Goal: Information Seeking & Learning: Learn about a topic

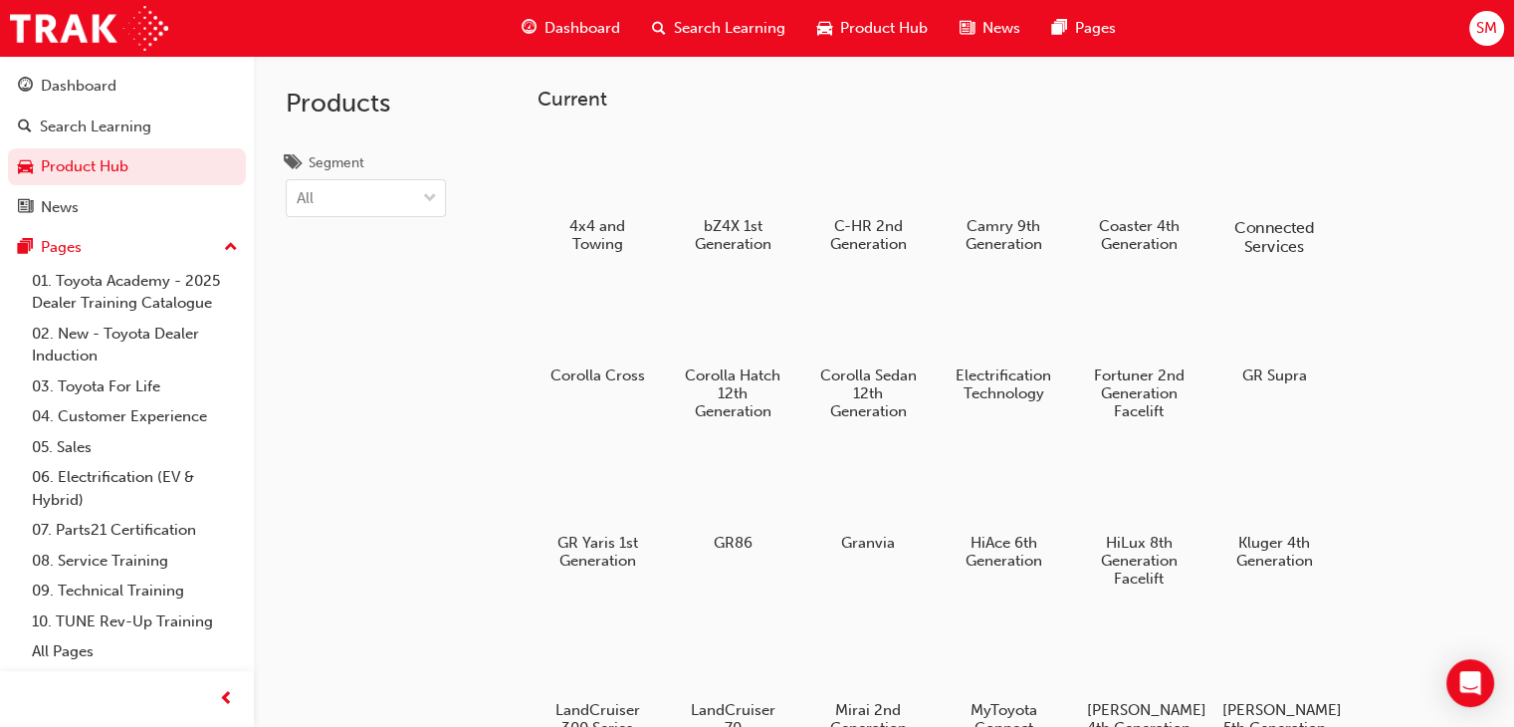
click at [1256, 187] on div at bounding box center [1275, 169] width 111 height 79
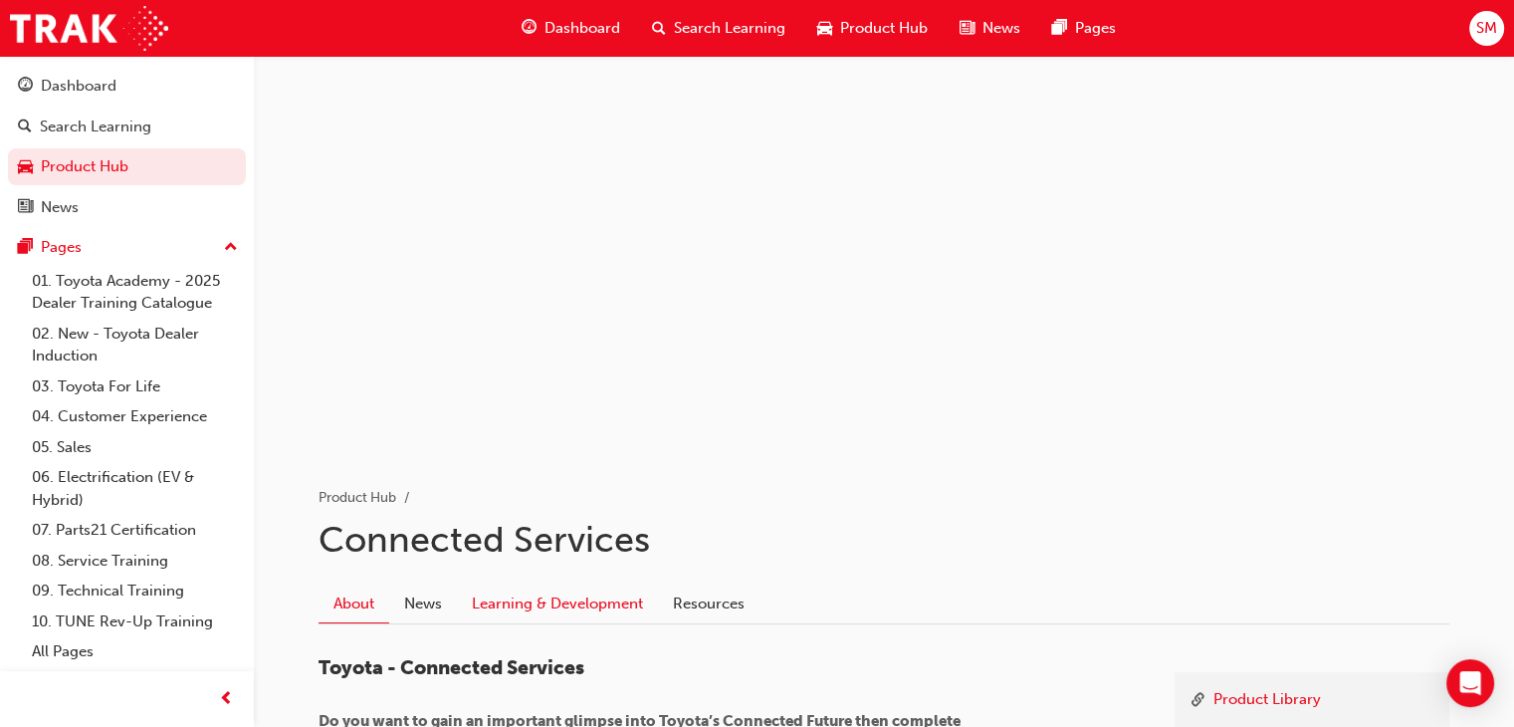
click at [513, 611] on link "Learning & Development" at bounding box center [557, 603] width 201 height 38
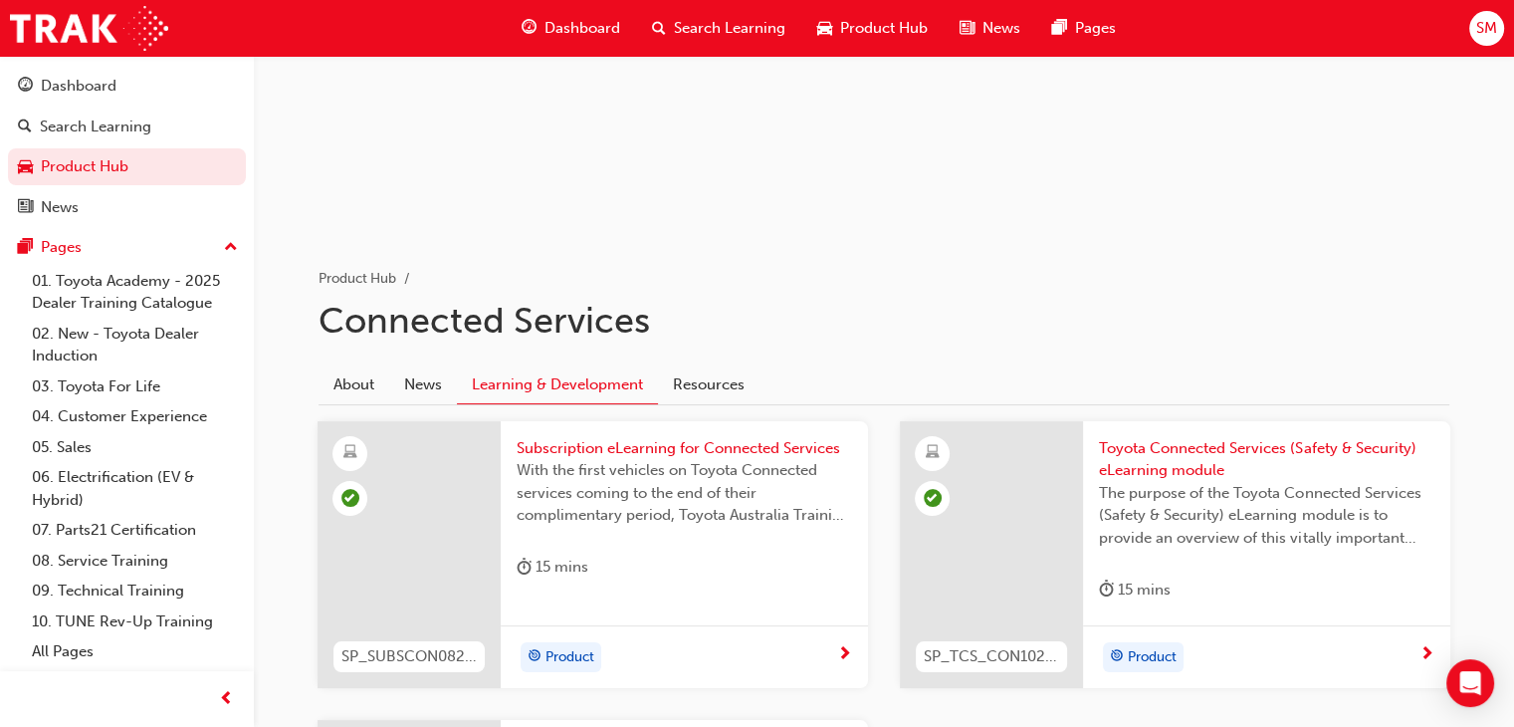
scroll to position [215, 0]
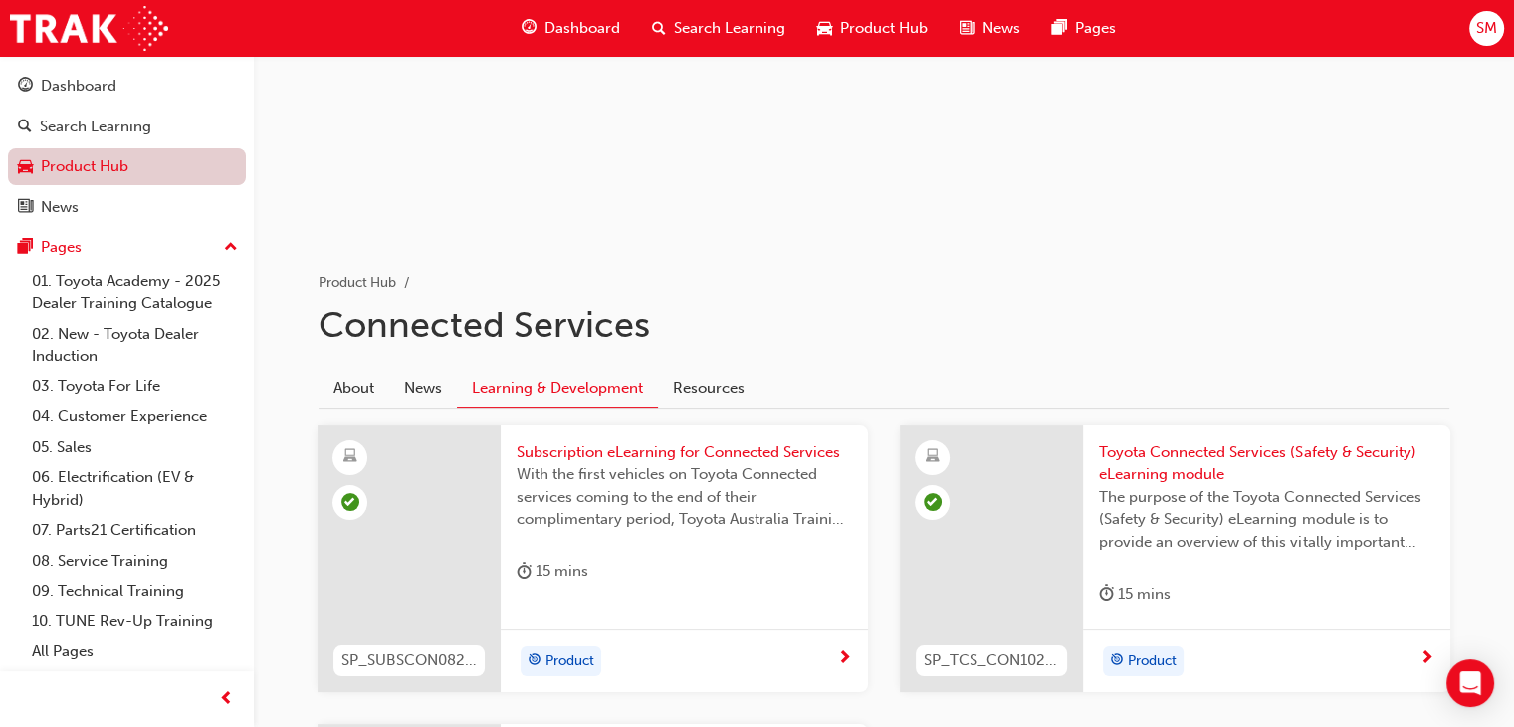
click at [149, 151] on link "Product Hub" at bounding box center [127, 166] width 238 height 37
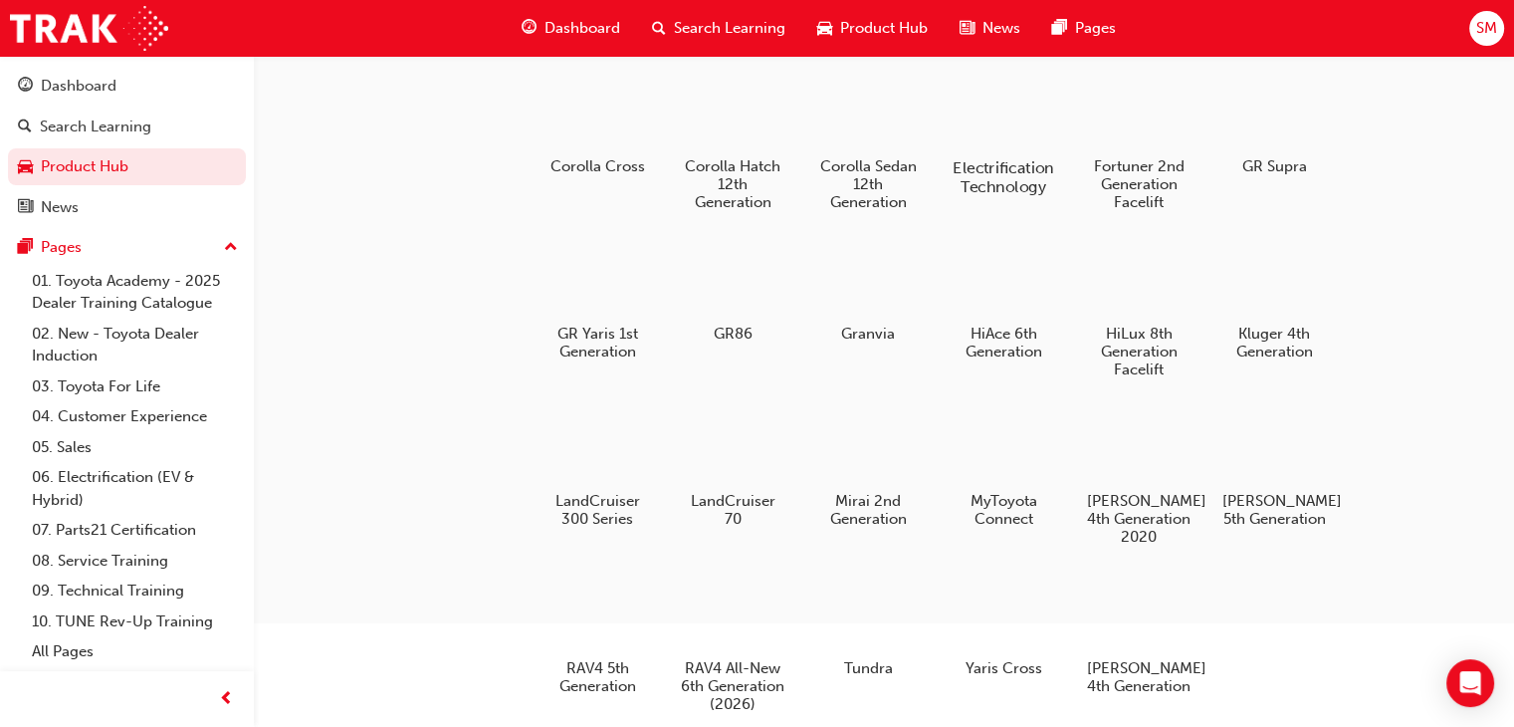
scroll to position [215, 0]
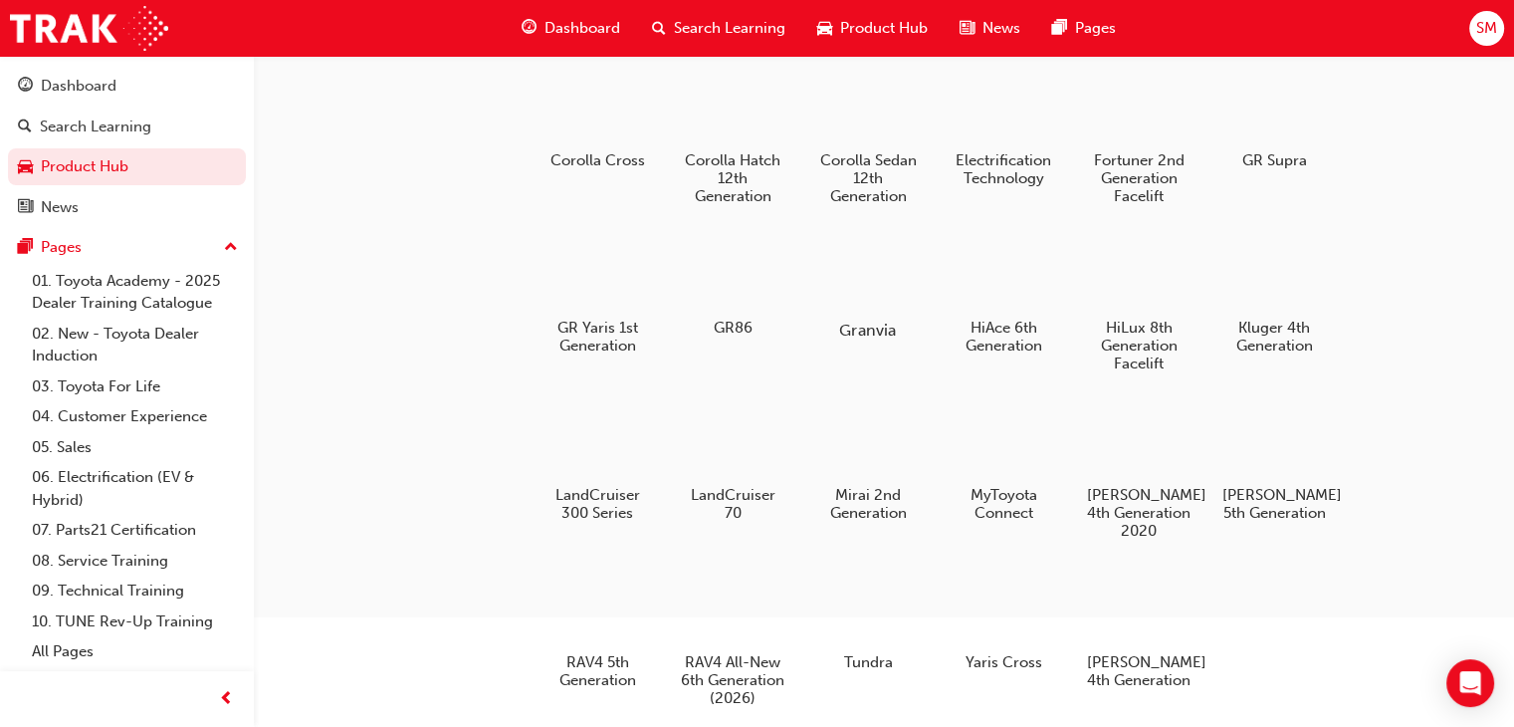
click at [868, 293] on div at bounding box center [868, 273] width 111 height 80
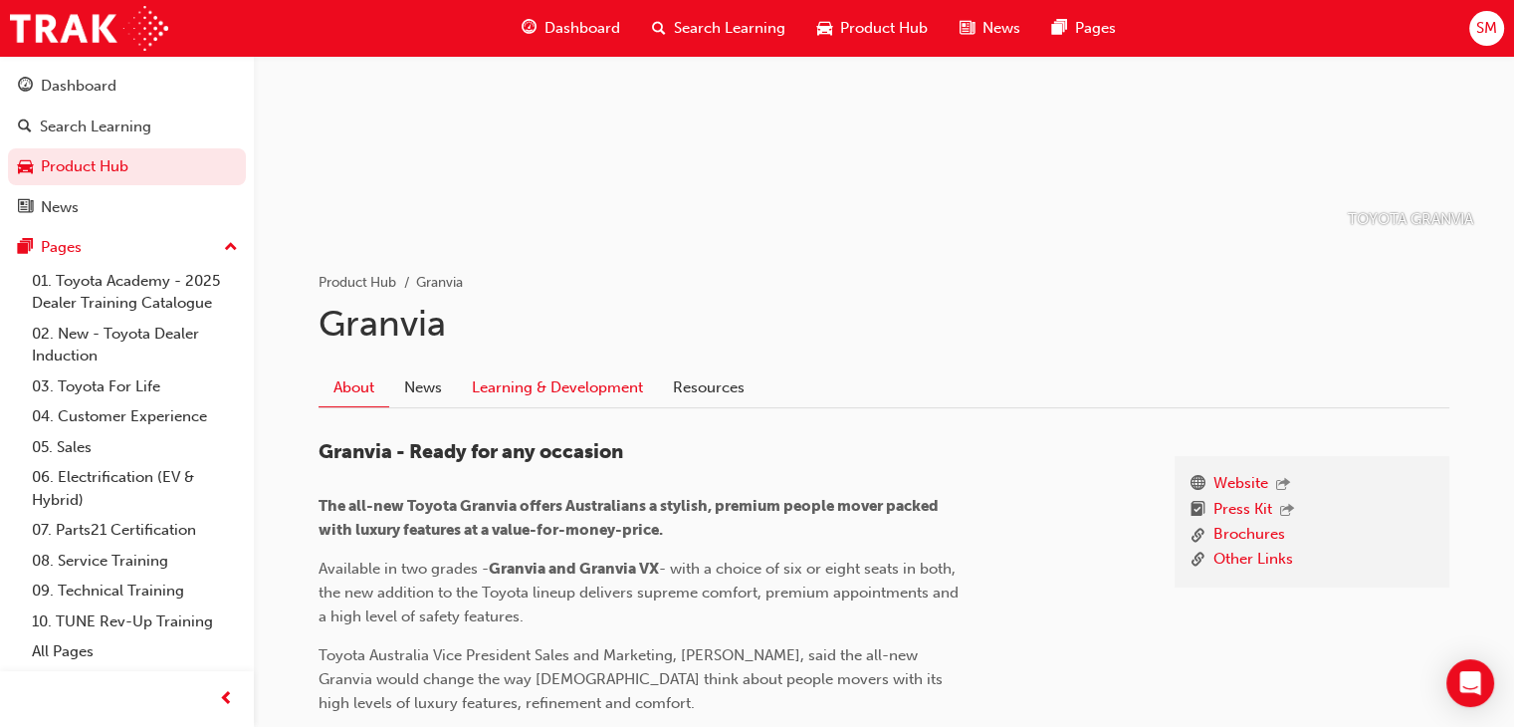
click at [609, 384] on link "Learning & Development" at bounding box center [557, 388] width 201 height 38
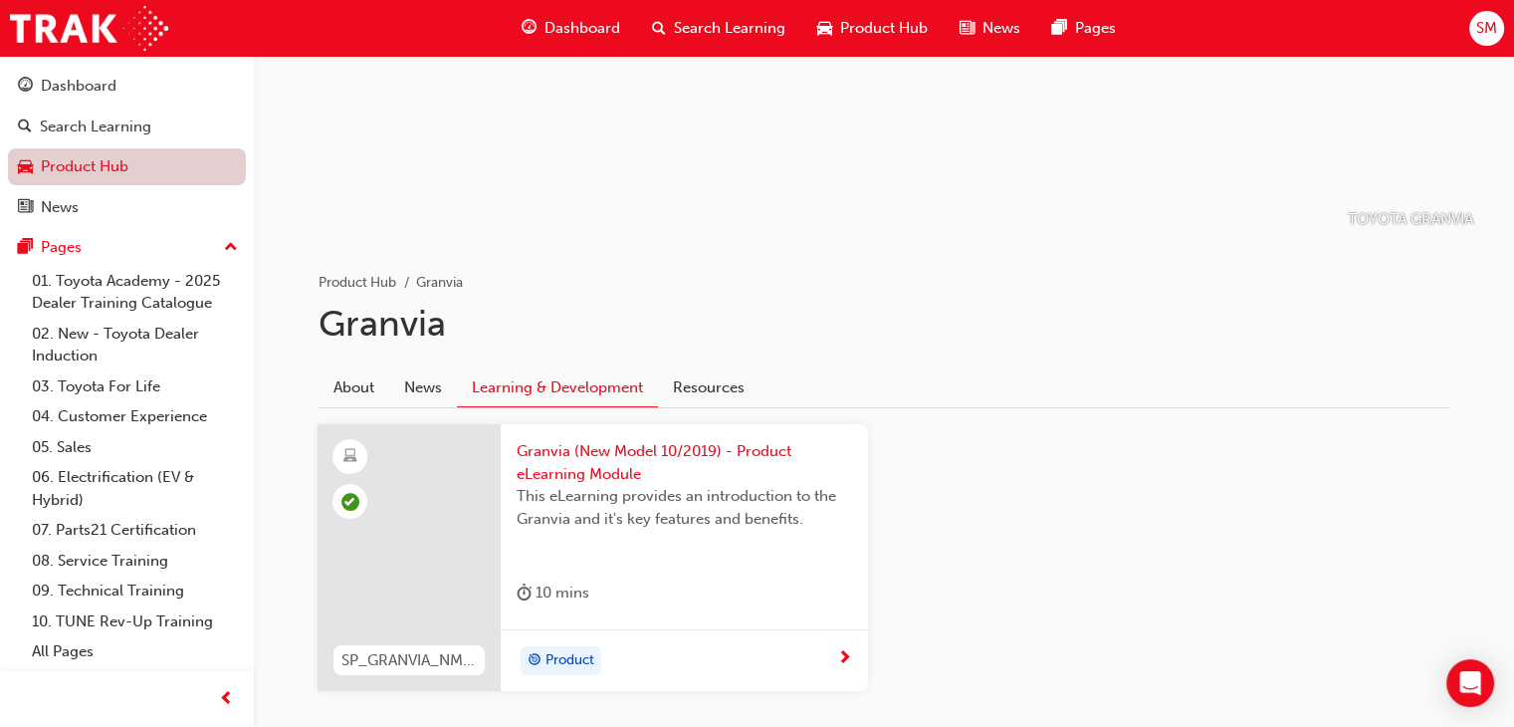
click at [122, 164] on link "Product Hub" at bounding box center [127, 166] width 238 height 37
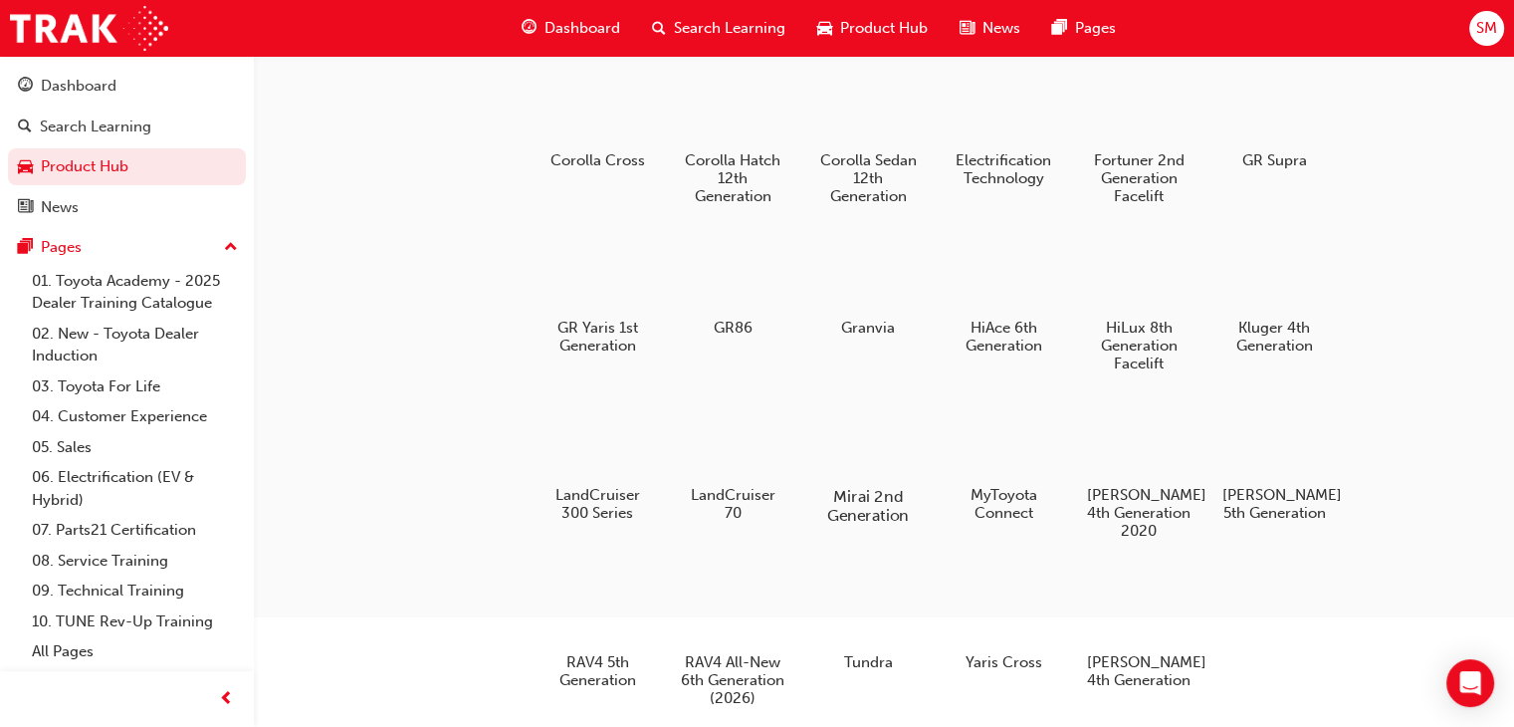
click at [900, 459] on div at bounding box center [868, 439] width 111 height 80
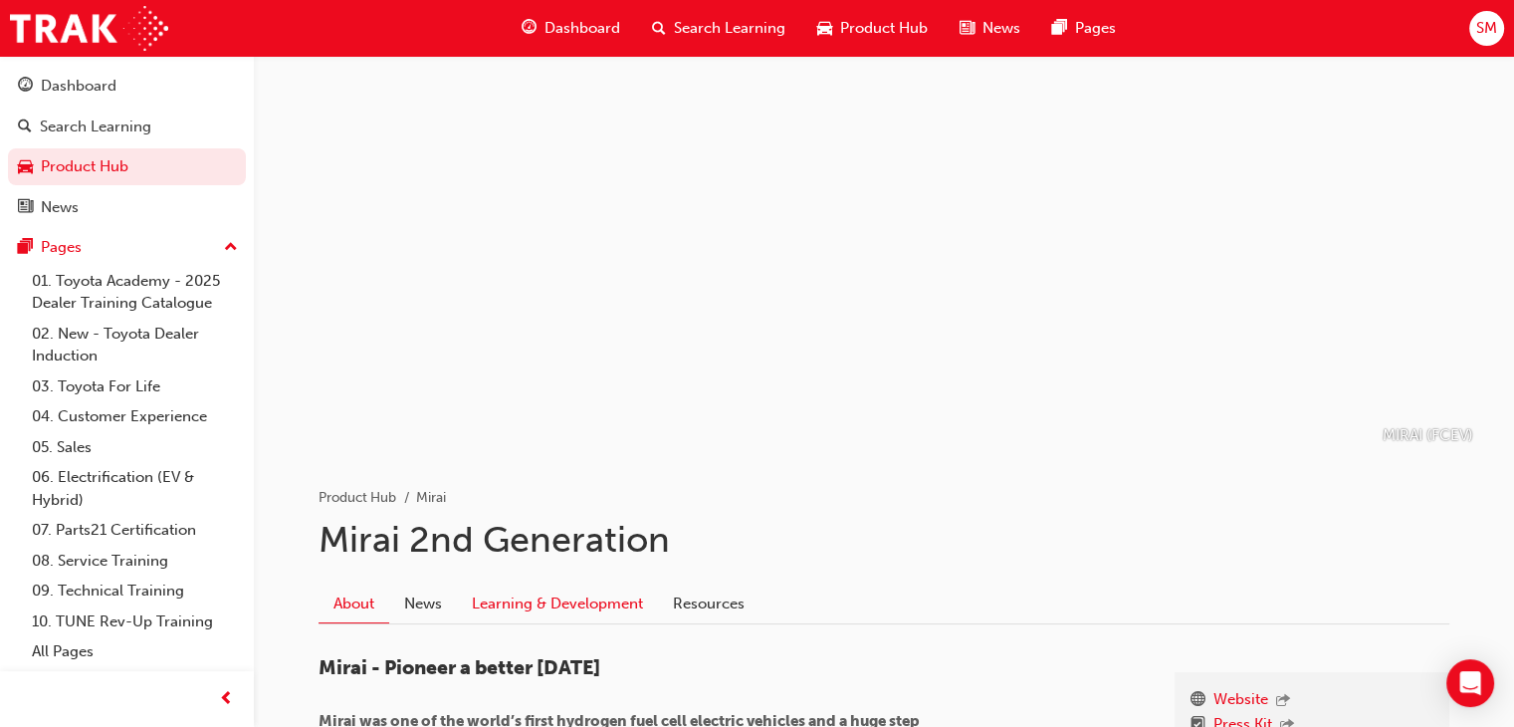
click at [551, 611] on link "Learning & Development" at bounding box center [557, 603] width 201 height 38
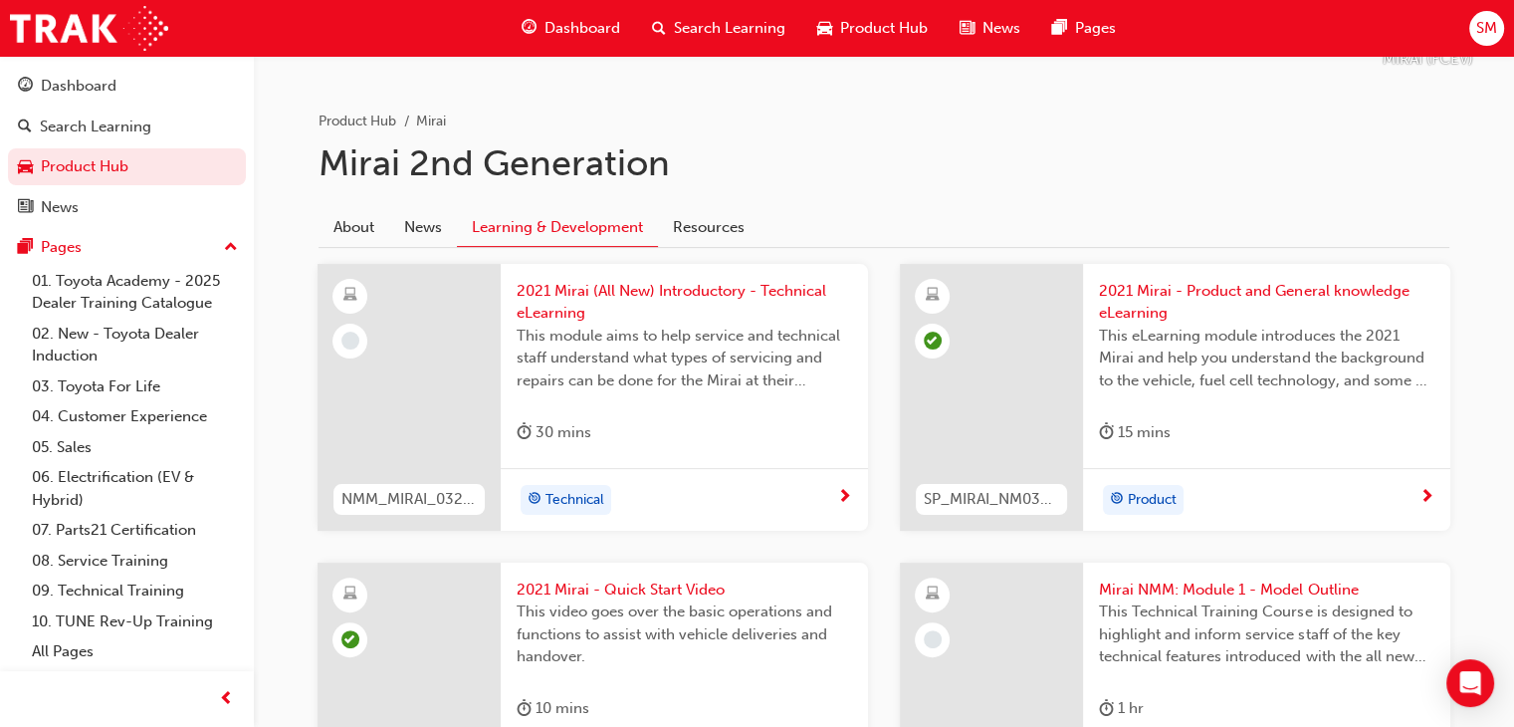
scroll to position [374, 0]
click at [179, 174] on link "Product Hub" at bounding box center [127, 166] width 238 height 37
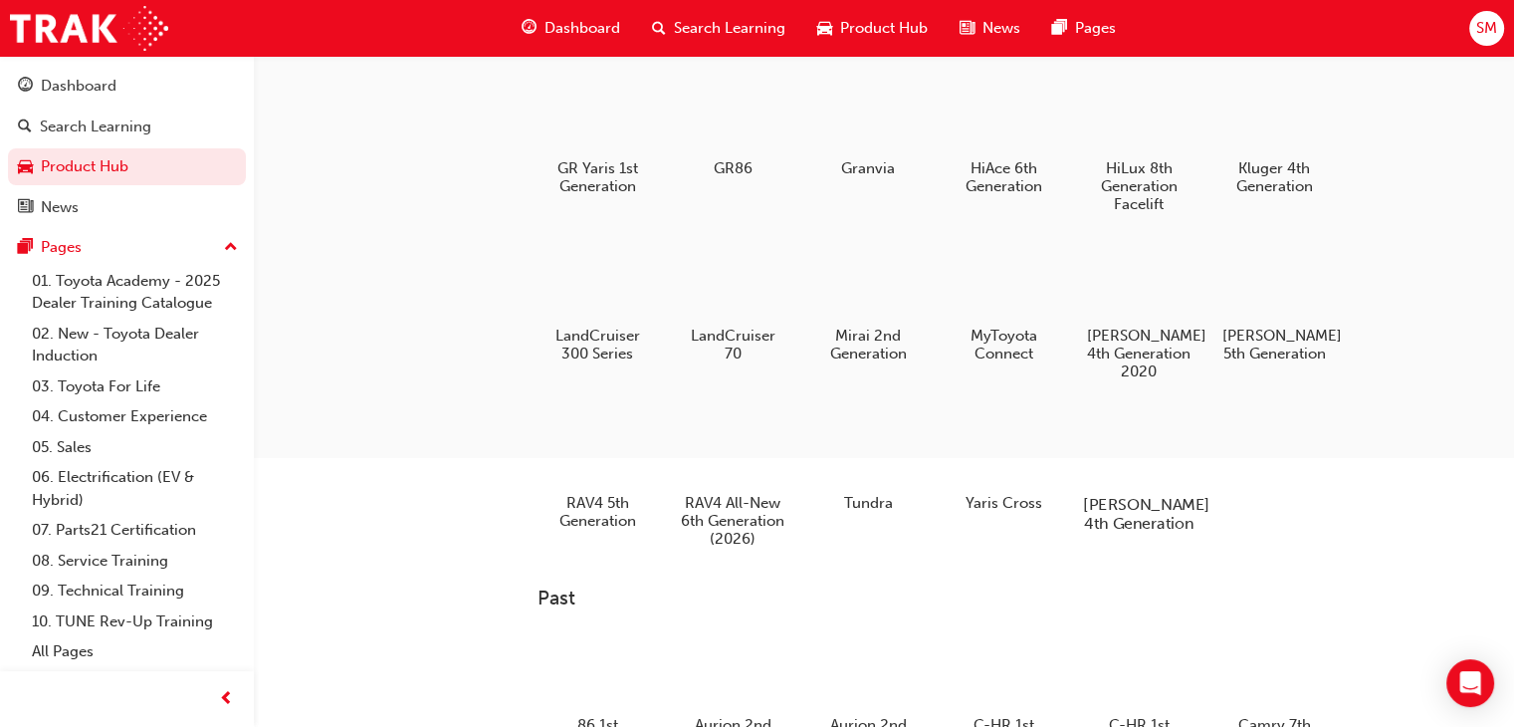
click at [1166, 533] on h5 "[PERSON_NAME] 4th Generation" at bounding box center [1139, 514] width 111 height 38
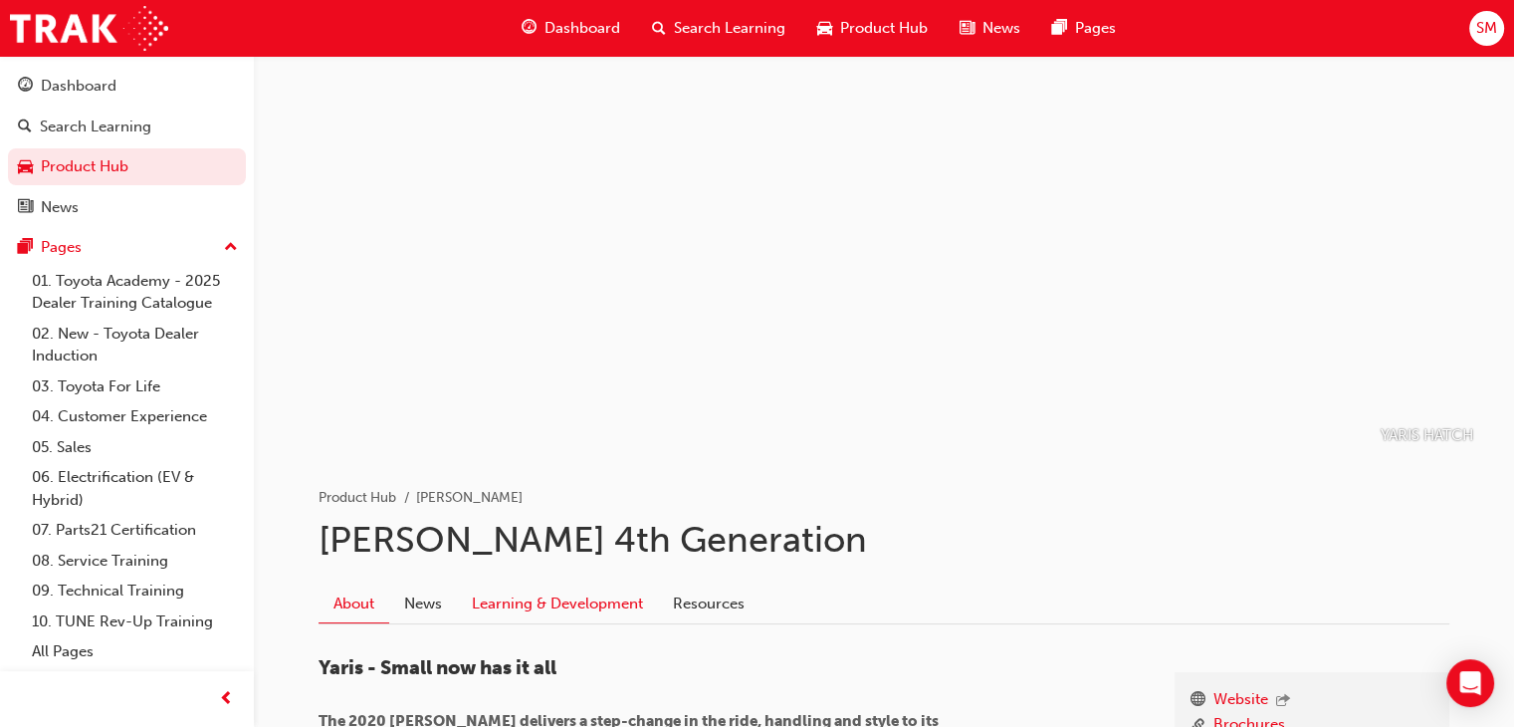
click at [544, 602] on link "Learning & Development" at bounding box center [557, 603] width 201 height 38
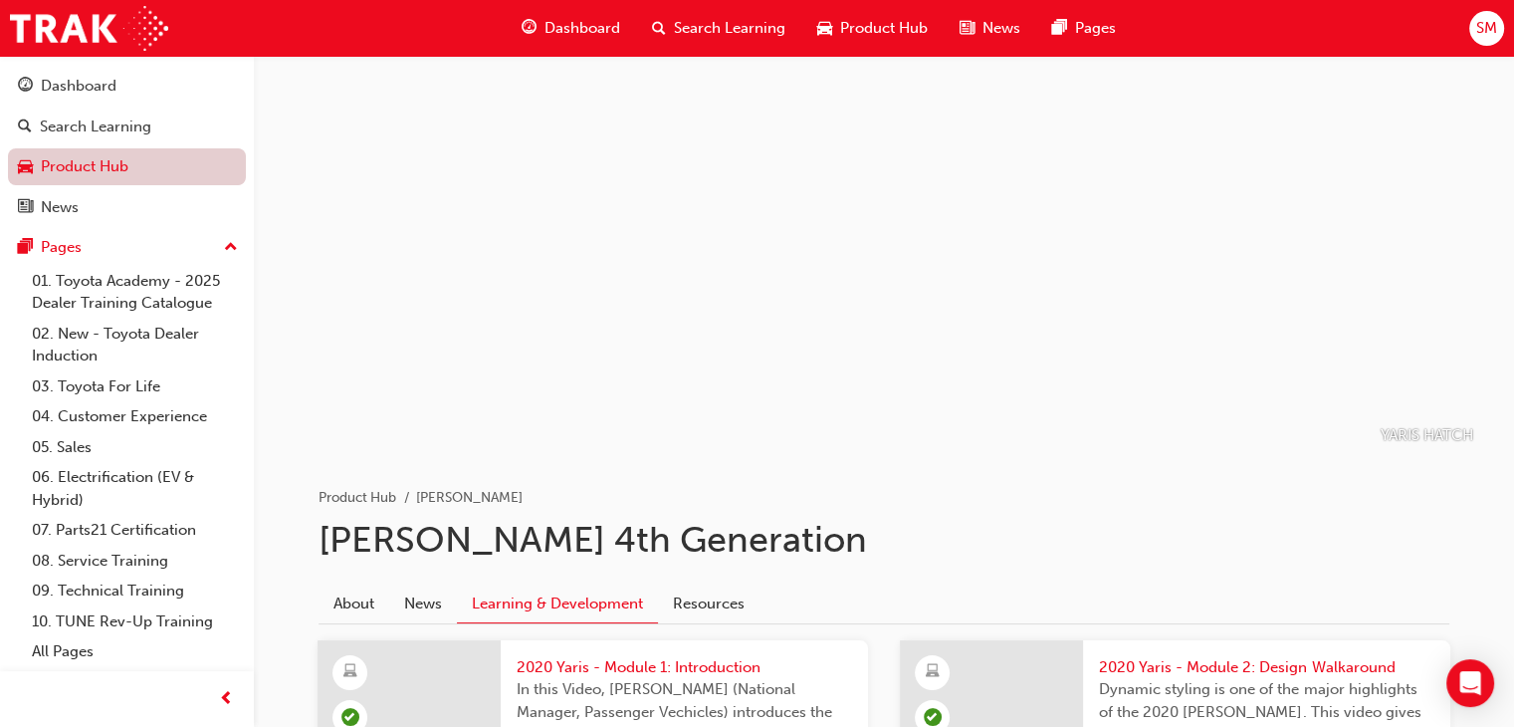
click at [112, 165] on link "Product Hub" at bounding box center [127, 166] width 238 height 37
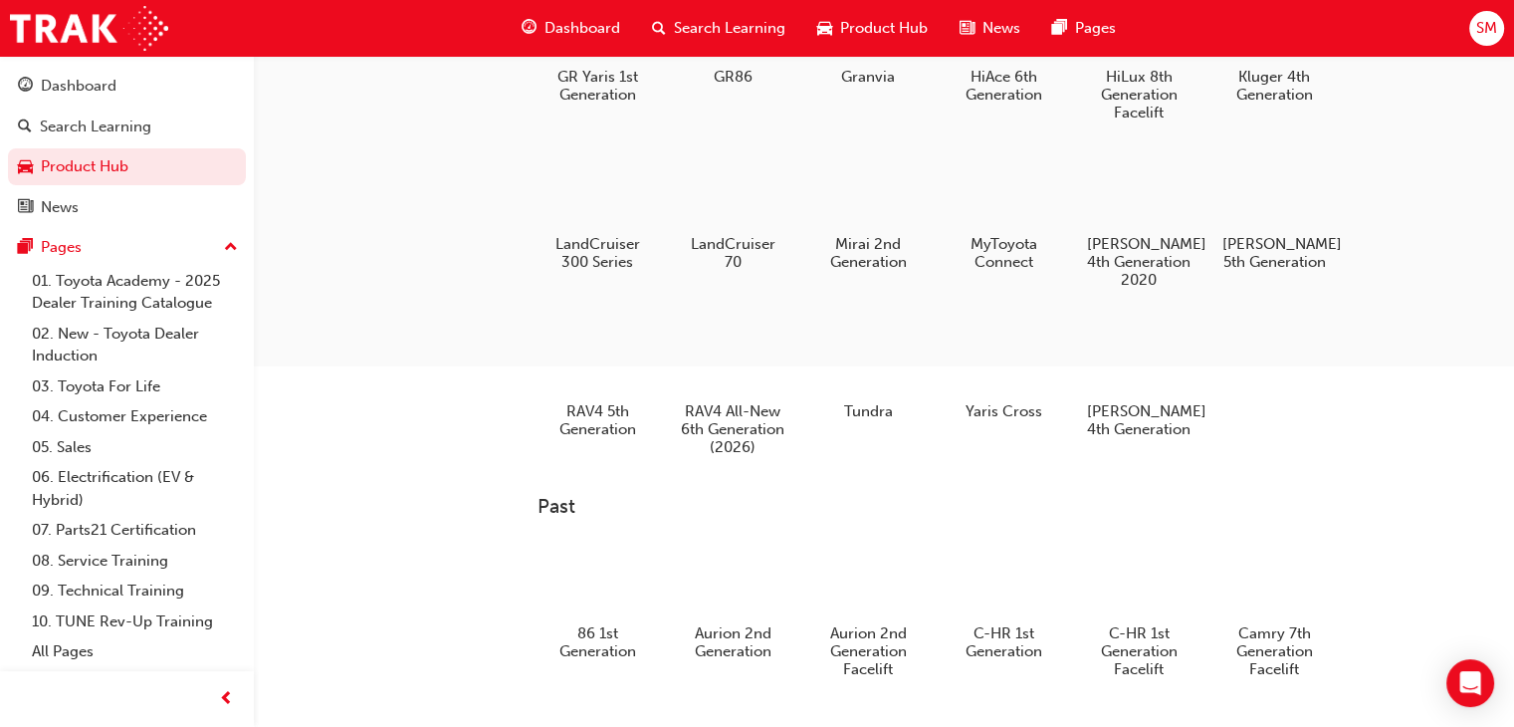
scroll to position [454, 0]
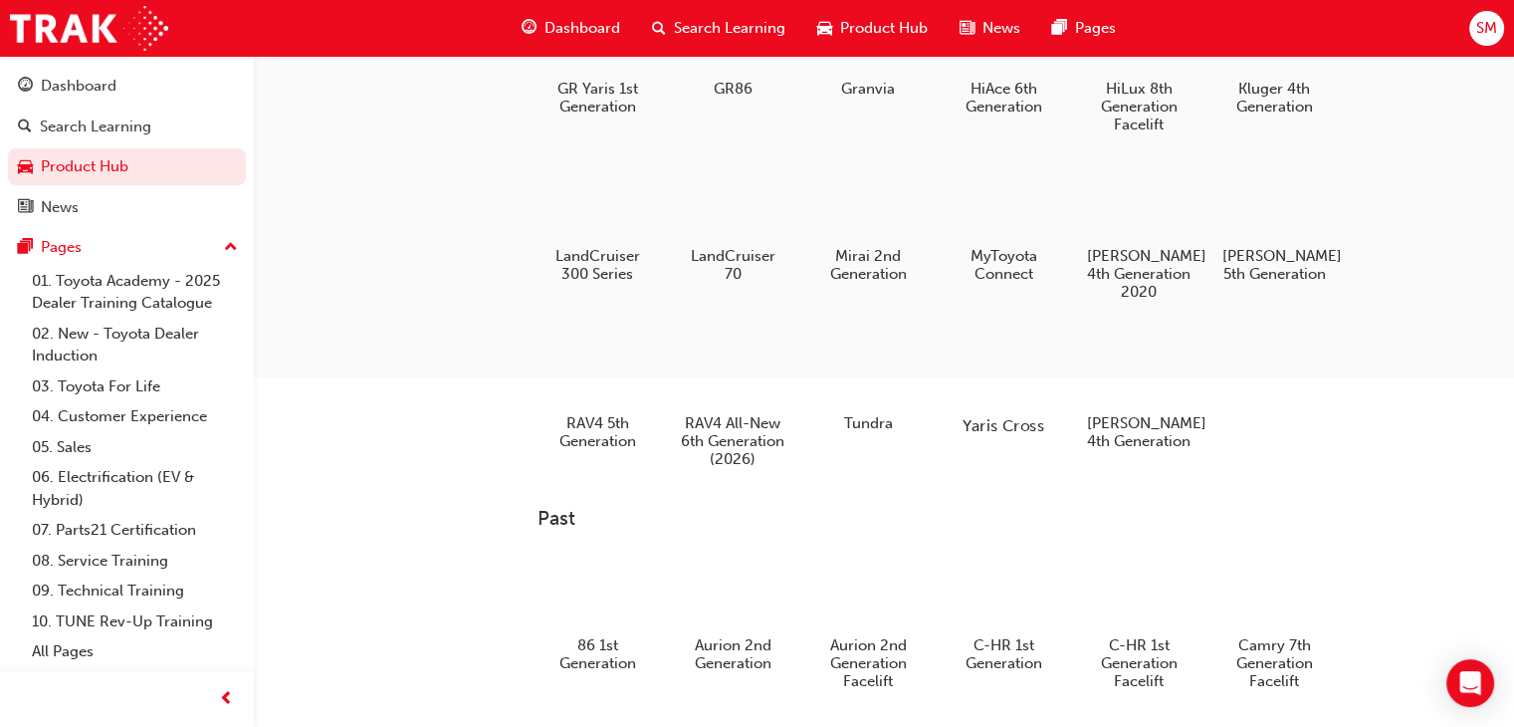
click at [980, 392] on div at bounding box center [1004, 369] width 111 height 80
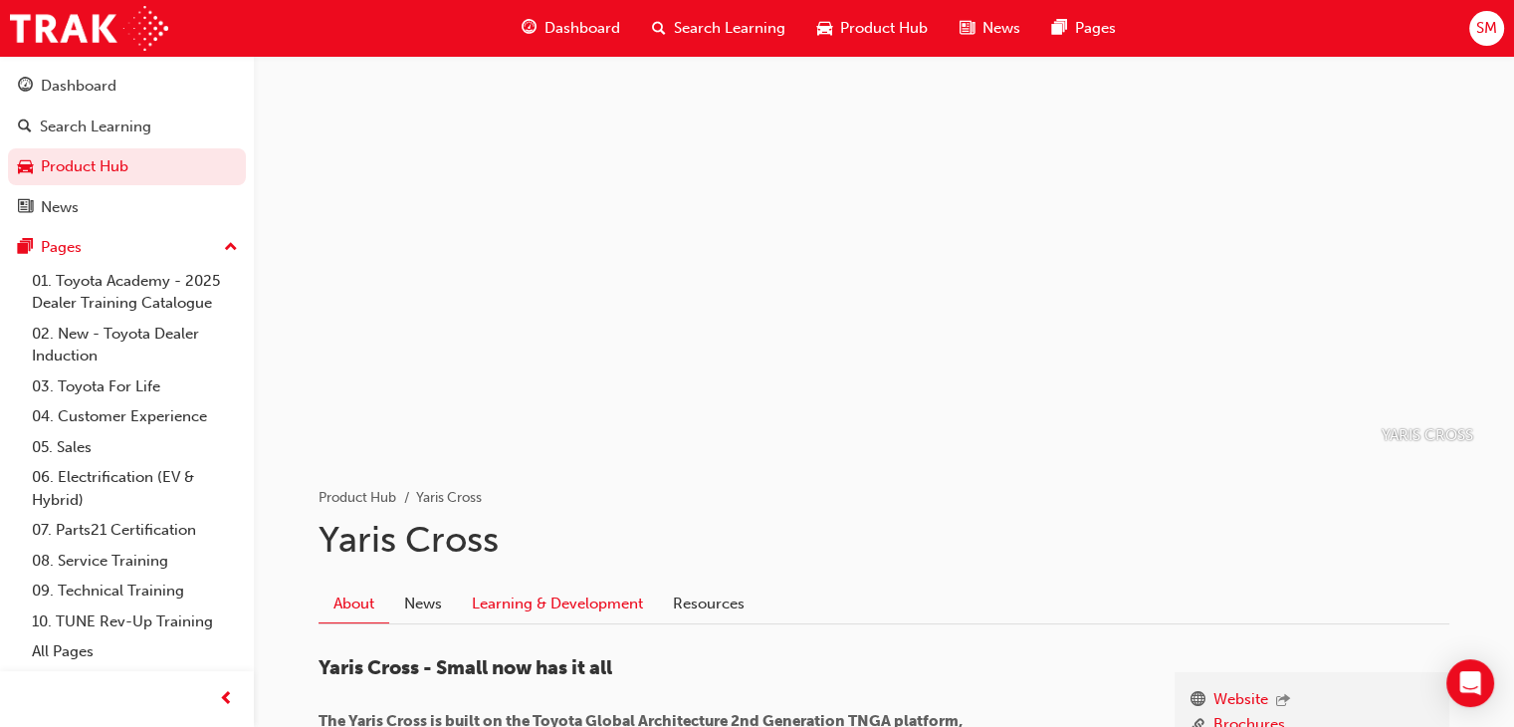
click at [546, 598] on link "Learning & Development" at bounding box center [557, 603] width 201 height 38
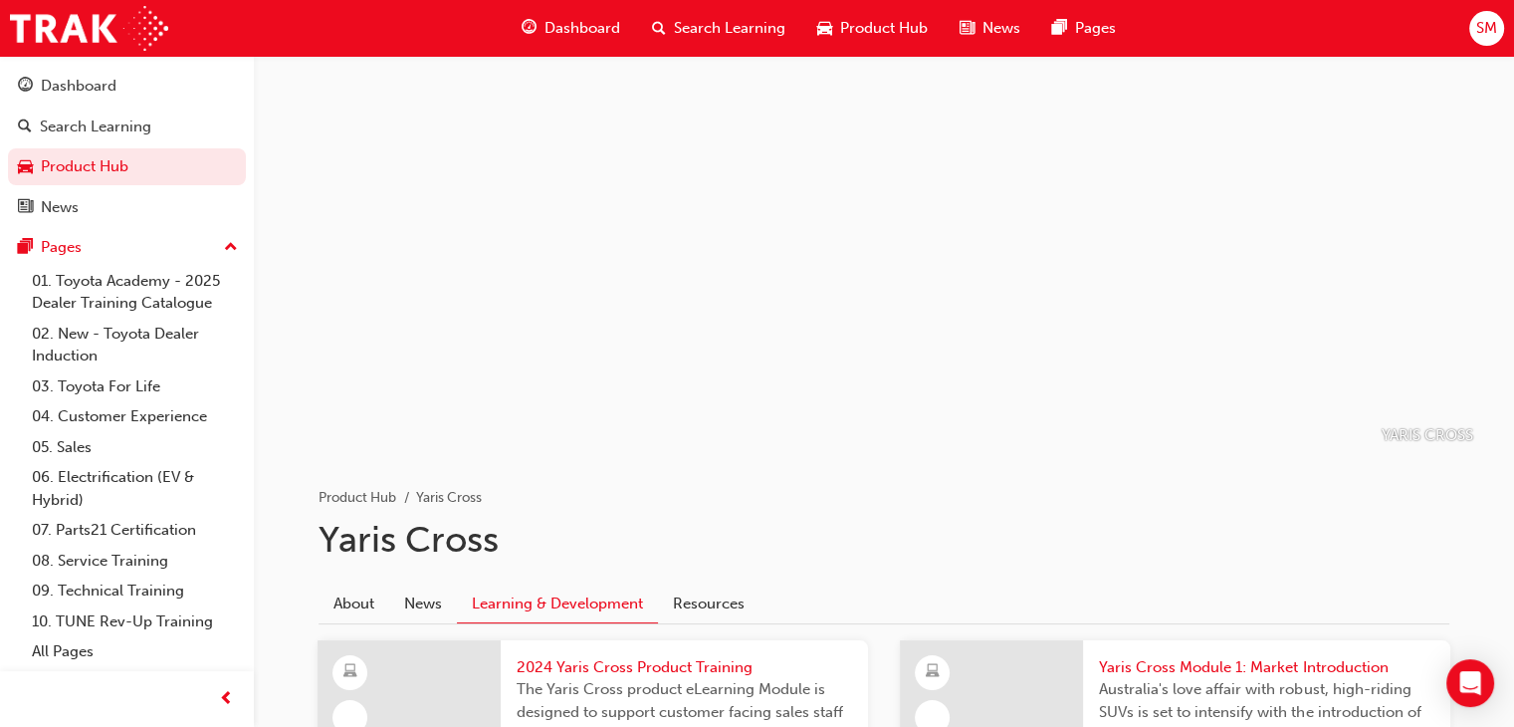
click at [546, 598] on link "Learning & Development" at bounding box center [557, 603] width 201 height 39
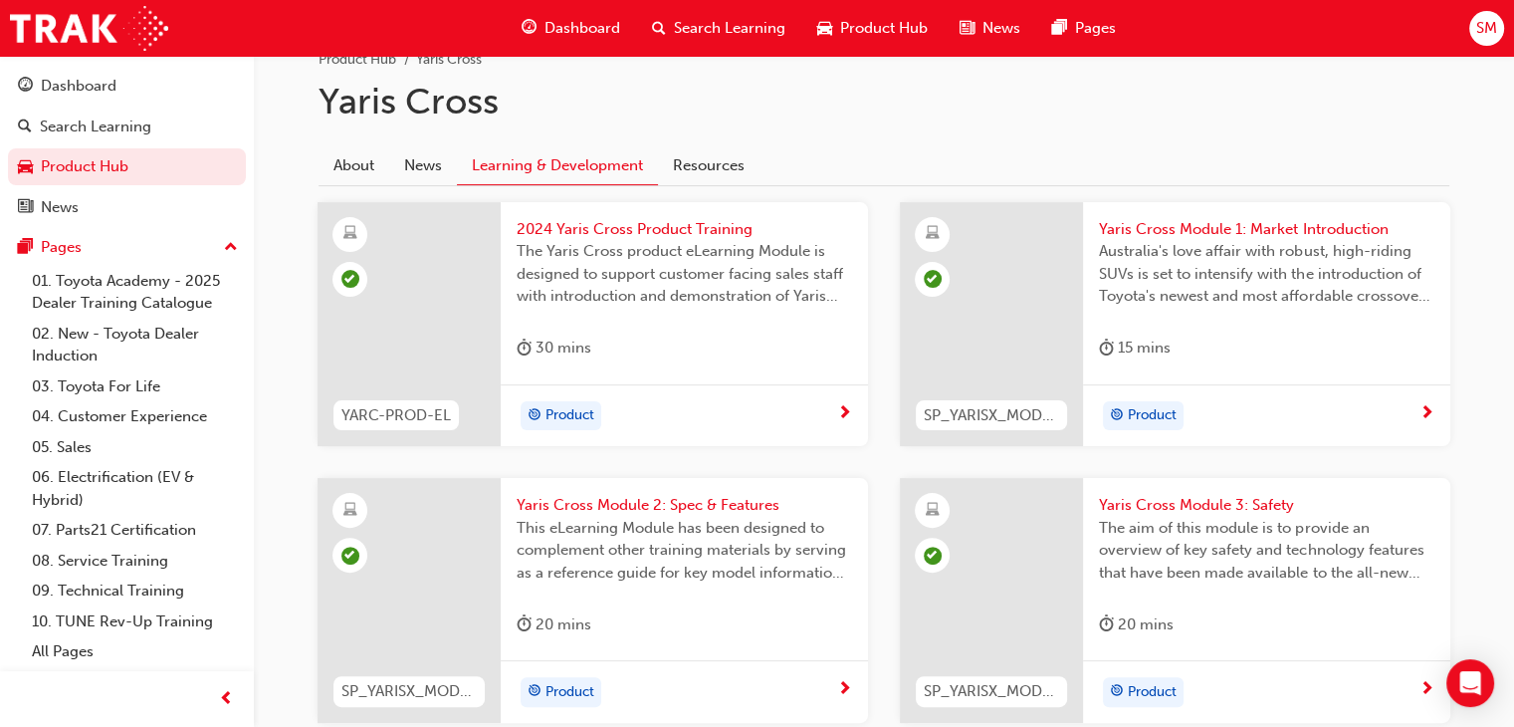
scroll to position [578, 0]
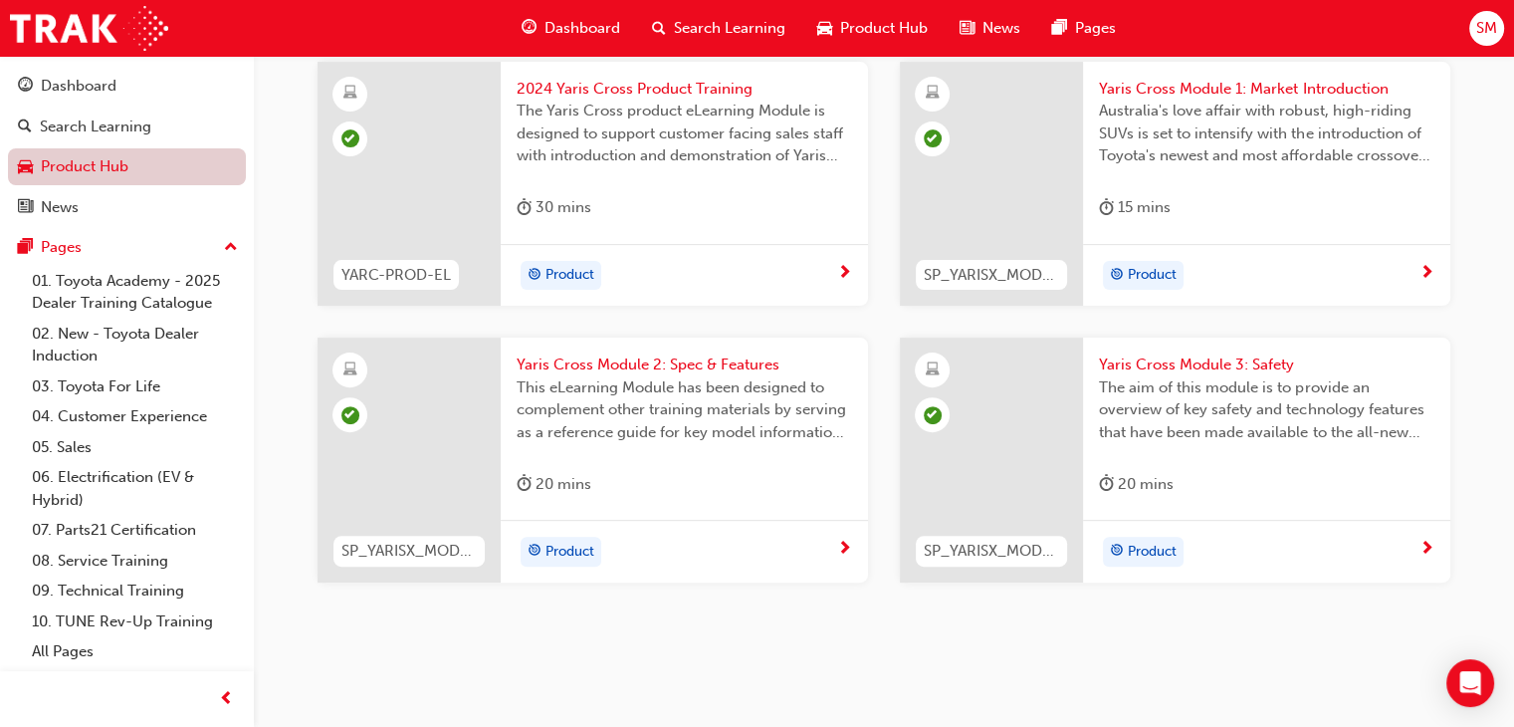
click at [169, 158] on link "Product Hub" at bounding box center [127, 166] width 238 height 37
